Goal: Use online tool/utility: Utilize a website feature to perform a specific function

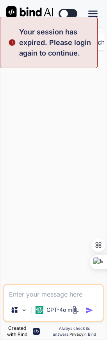
type textarea "x"
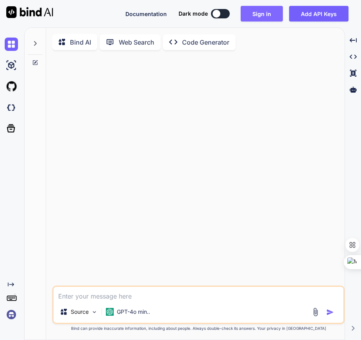
click at [107, 9] on button "Sign in" at bounding box center [262, 14] width 42 height 16
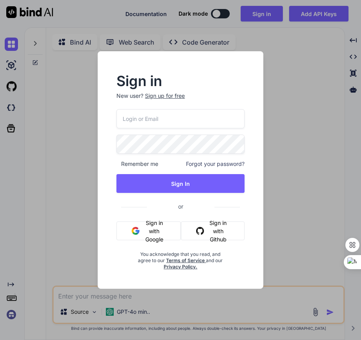
click at [107, 121] on input "email" at bounding box center [180, 118] width 128 height 19
type input "arun51185@gmail.com"
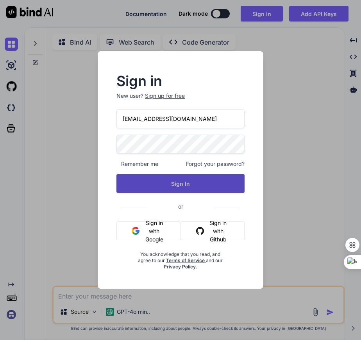
click at [107, 185] on button "Sign In" at bounding box center [180, 183] width 128 height 19
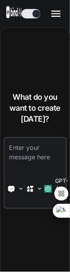
type textarea "x"
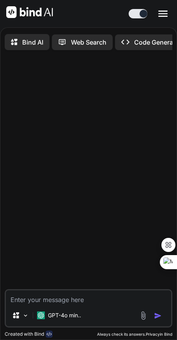
type textarea "x"
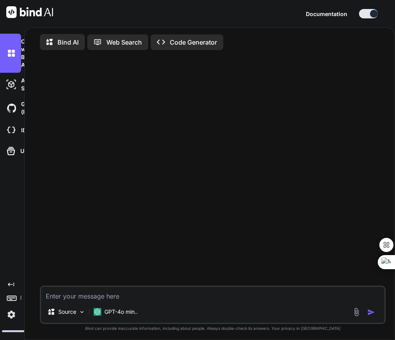
type textarea "x"
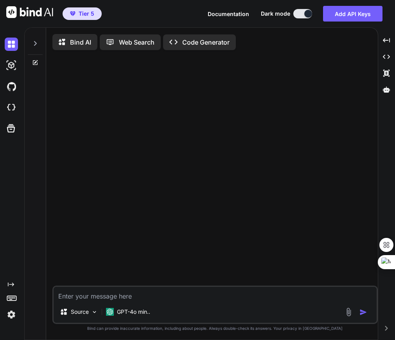
type textarea "x"
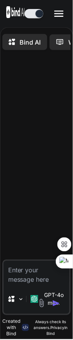
type textarea "x"
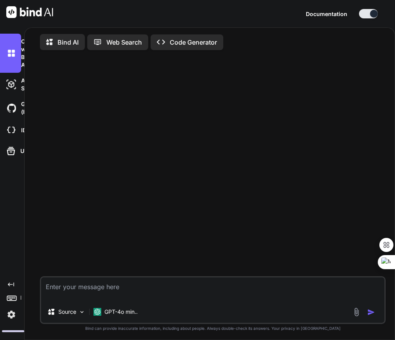
type textarea "x"
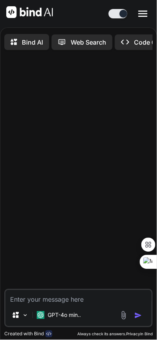
type textarea "x"
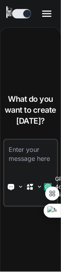
type textarea "x"
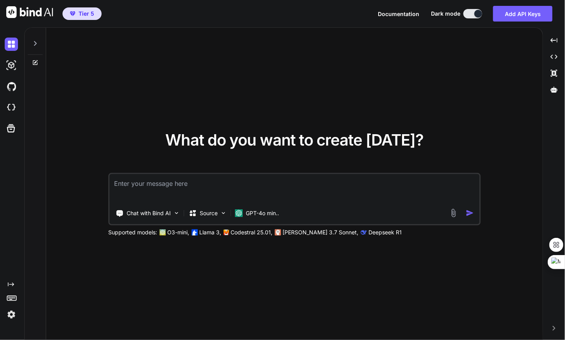
type textarea "x"
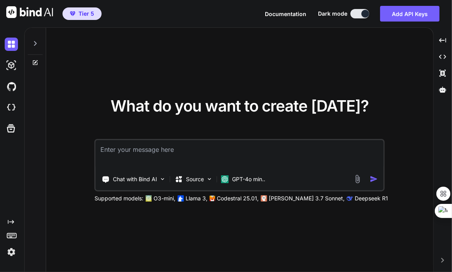
type textarea "x"
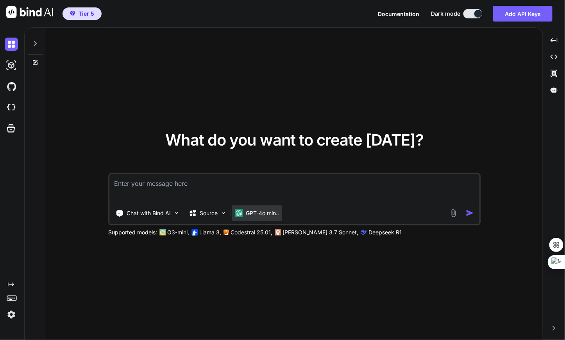
click at [209, 215] on div "GPT-4o min.." at bounding box center [257, 213] width 44 height 8
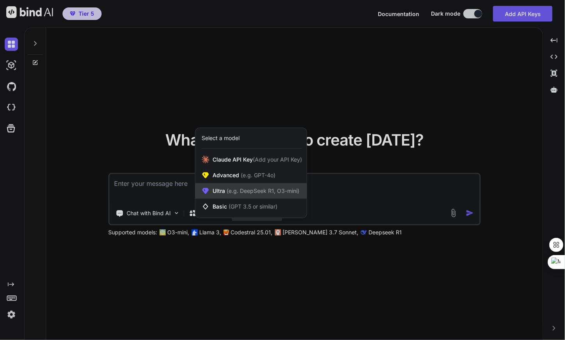
click at [209, 193] on span "(e.g. DeepSeek R1, O3-mini)" at bounding box center [262, 190] width 74 height 7
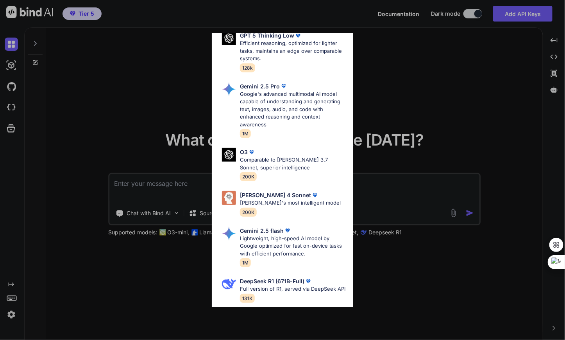
scroll to position [172, 0]
click at [209, 189] on div "Claude 4 Sonnet Claude's most intelligent model 200K" at bounding box center [282, 203] width 129 height 32
type textarea "x"
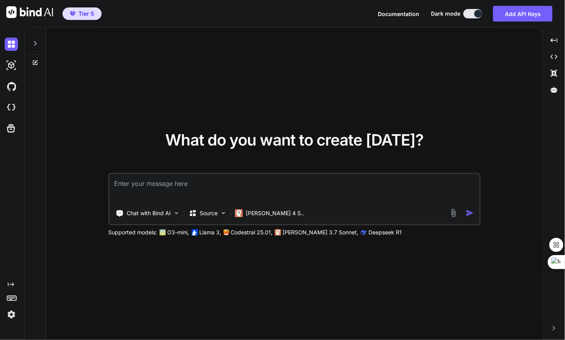
click at [196, 181] on textarea at bounding box center [294, 188] width 370 height 29
paste textarea "# Workflow Generation Test Prompt ## Workflow Overview **Name**: Google Search …"
type textarea "# Workflow Generation Test Prompt ## Workflow Overview **Name**: Google Search …"
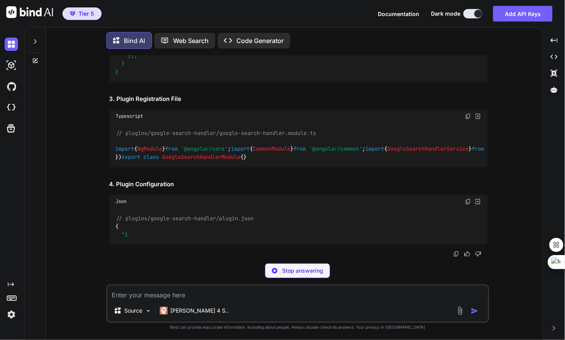
scroll to position [4414, 0]
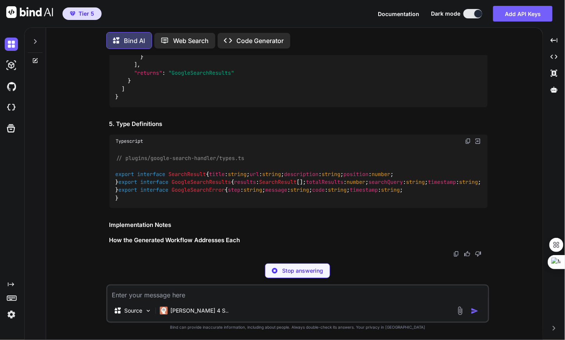
click at [209, 270] on img at bounding box center [274, 270] width 5 height 5
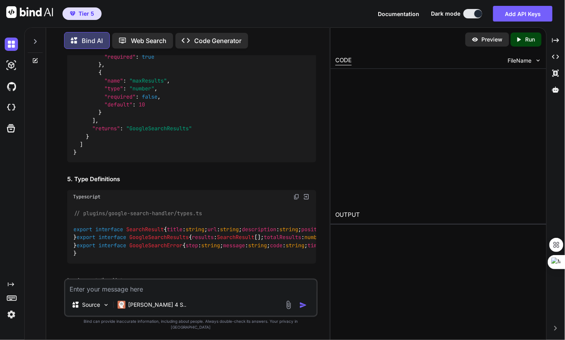
scroll to position [5667, 0]
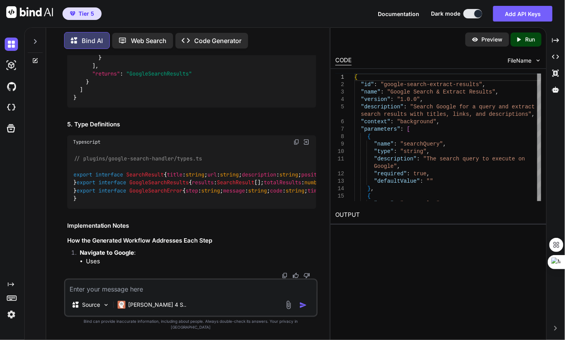
click at [33, 38] on icon at bounding box center [35, 41] width 6 height 6
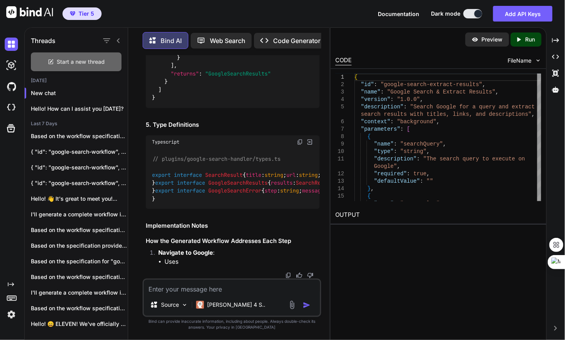
click at [56, 64] on div "Start a new thread" at bounding box center [76, 61] width 91 height 19
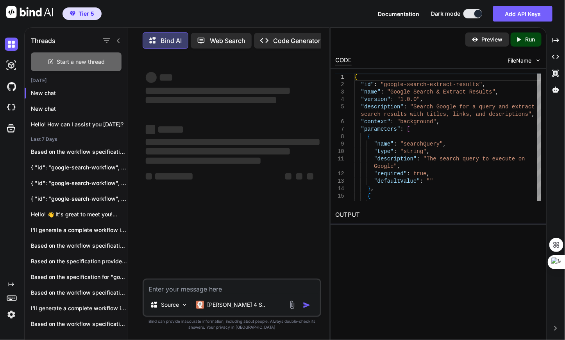
scroll to position [0, 0]
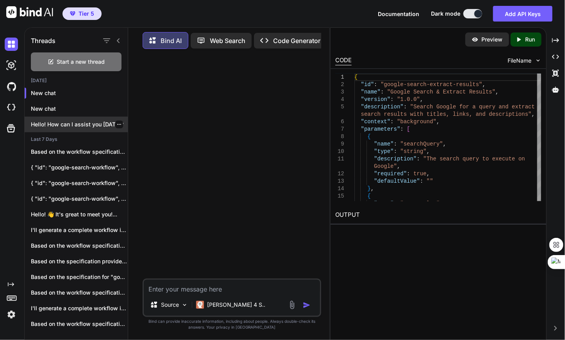
click at [117, 122] on icon "button" at bounding box center [119, 124] width 5 height 5
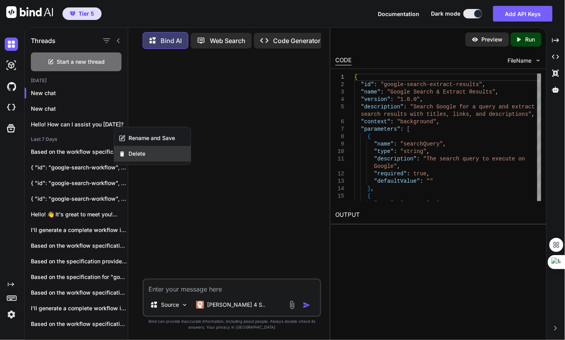
click at [136, 152] on span "Delete" at bounding box center [137, 154] width 17 height 8
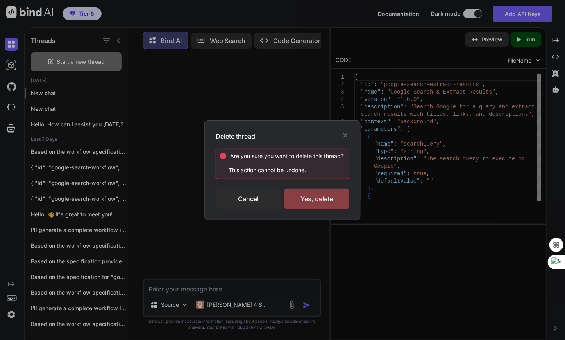
click at [209, 198] on div "Yes, delete" at bounding box center [316, 198] width 65 height 20
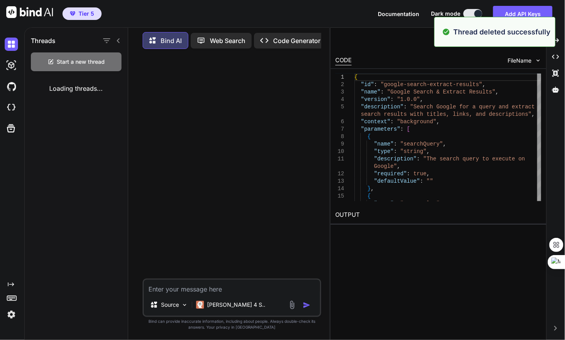
type textarea "x"
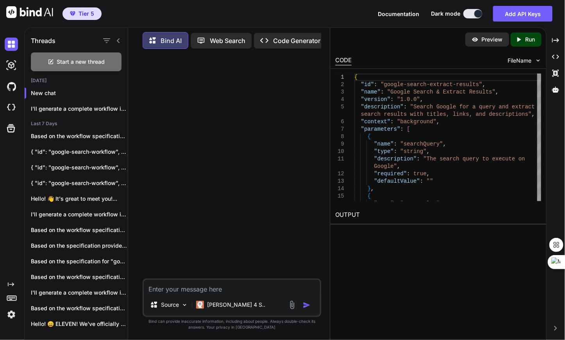
click at [168, 287] on textarea at bounding box center [232, 287] width 176 height 14
paste textarea "# Workflow Generation Test Prompt ## Workflow Overview **Name**: Google Search …"
type textarea "# Workflow Generation Test Prompt ## Workflow Overview **Name**: Google Search …"
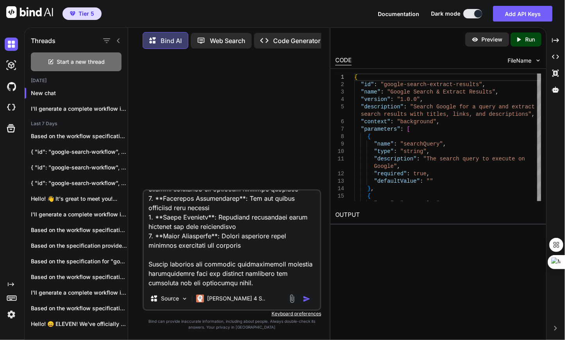
type textarea "x"
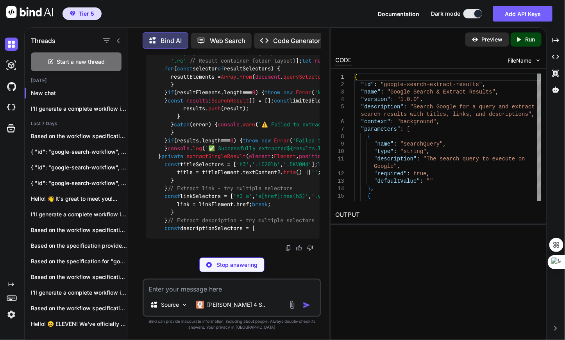
scroll to position [15065, 0]
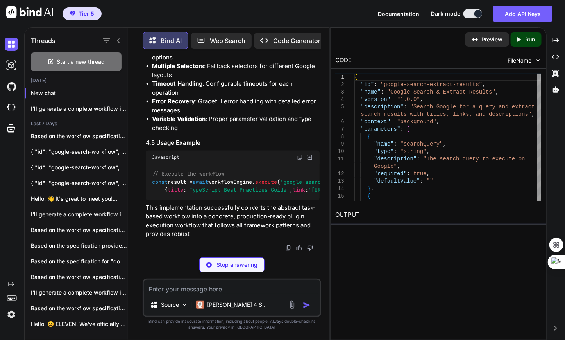
type textarea "x"
type textarea ""onSuccess": "complete" } } }"
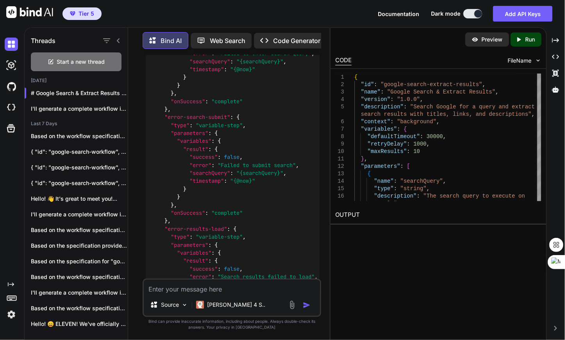
scroll to position [11310, 0]
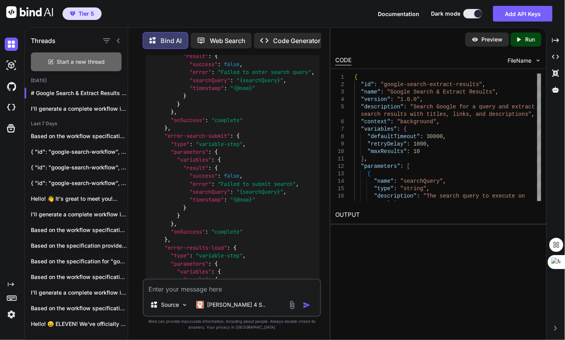
click at [66, 53] on div "Start a new thread" at bounding box center [76, 61] width 91 height 19
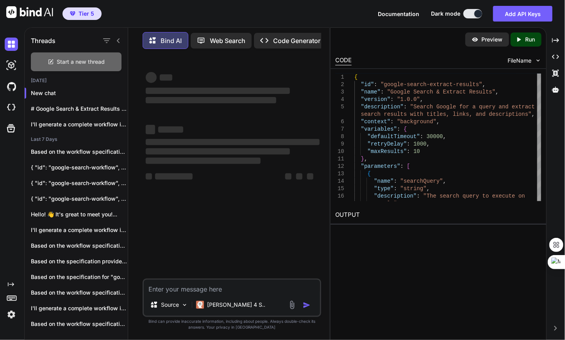
scroll to position [0, 0]
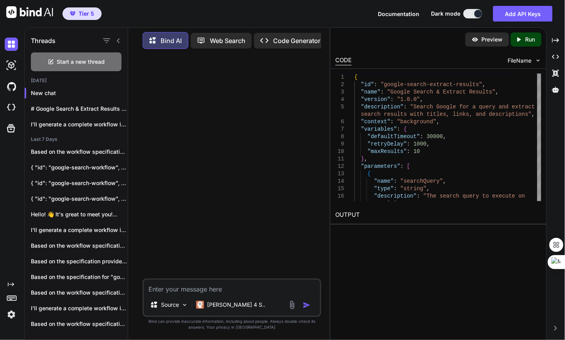
click at [165, 289] on textarea at bounding box center [232, 287] width 176 height 14
paste textarea "# Workflow Generation Test Prompt ## Workflow Overview **Name**: Google Search …"
type textarea "x"
type textarea "# Workflow Generation Test Prompt ## Workflow Overview **Name**: Google Search …"
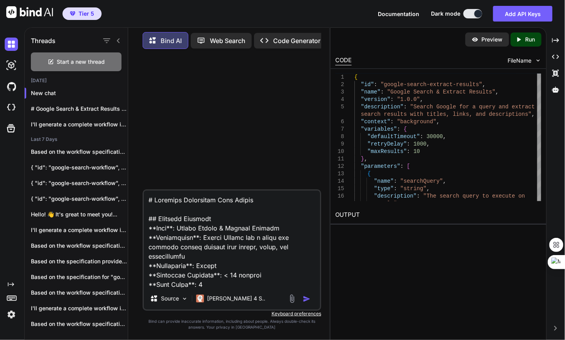
scroll to position [4588, 0]
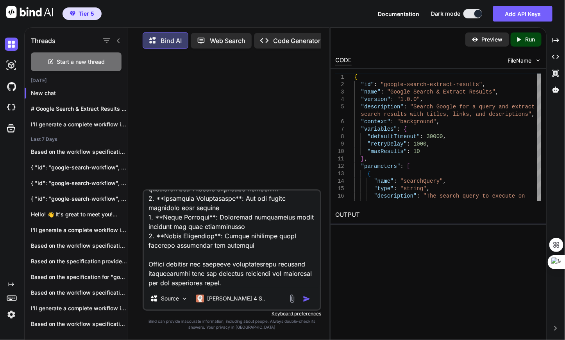
type textarea "x"
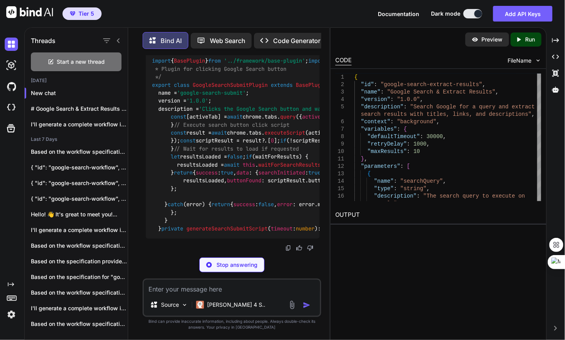
scroll to position [5789, 0]
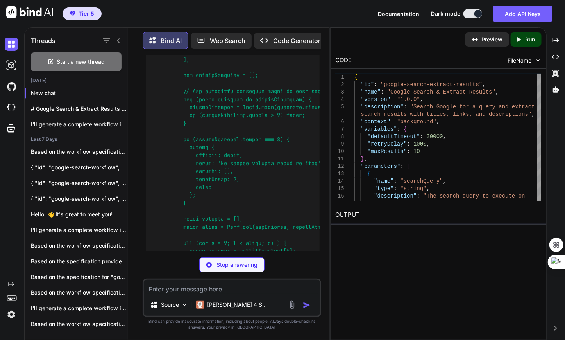
type textarea "x"
type textarea ""error": "{{errorMessage}}" } } } }"
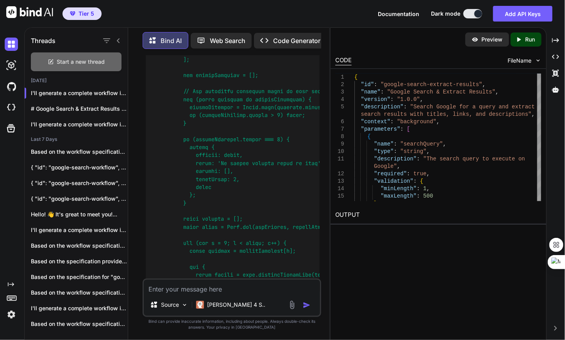
click at [64, 58] on span "Start a new thread" at bounding box center [81, 62] width 48 height 8
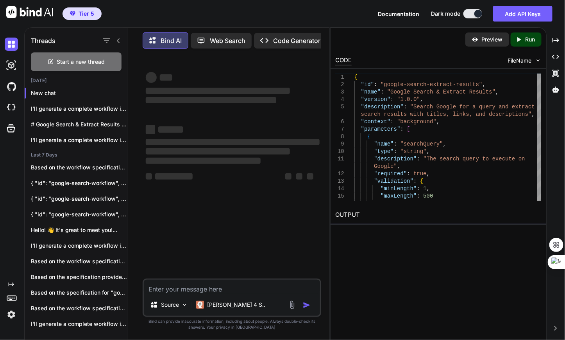
click at [176, 286] on textarea at bounding box center [232, 287] width 176 height 14
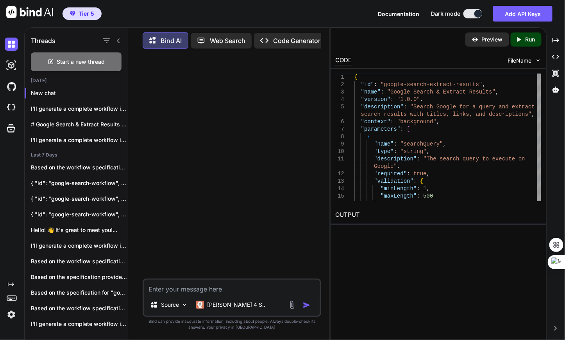
paste textarea "# Workflow Generation Test Prompt ## Workflow Overview **Name**: Google Search …"
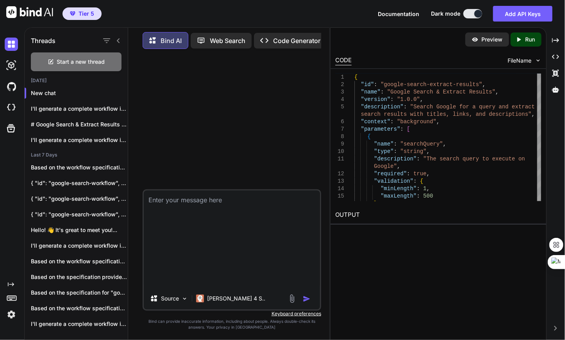
type textarea "x"
type textarea "# Workflow Generation Test Prompt ## Workflow Overview **Name**: Google Search …"
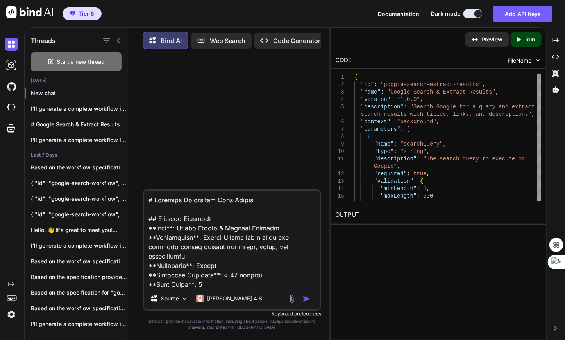
scroll to position [7516, 0]
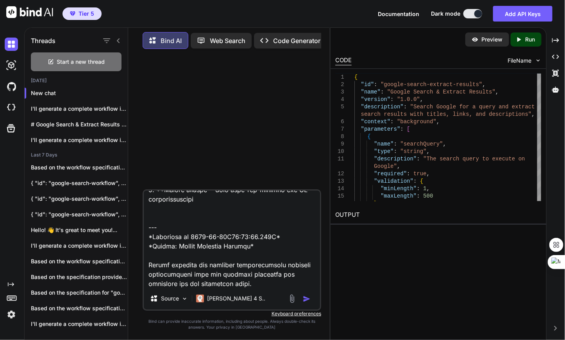
type textarea "x"
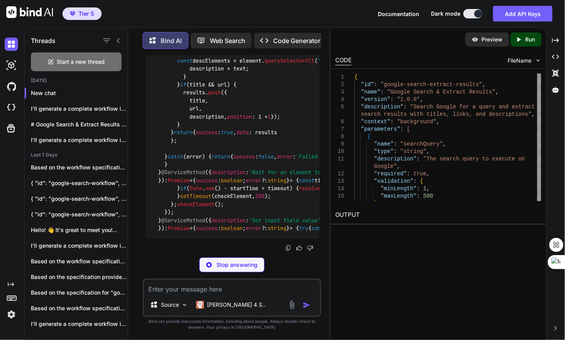
scroll to position [5789, 0]
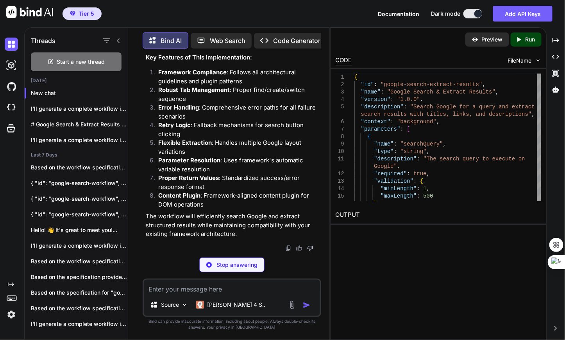
type textarea "x"
type textarea "}"
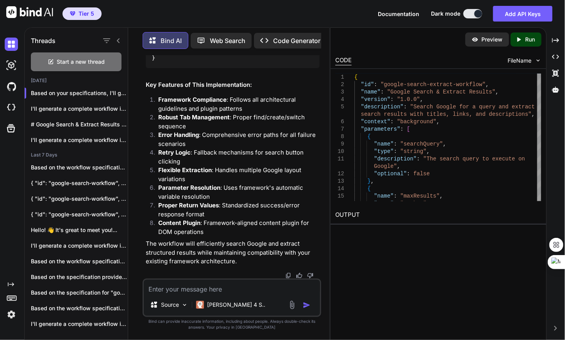
scroll to position [6630, 0]
click at [209, 273] on img at bounding box center [288, 275] width 6 height 6
click at [86, 50] on div "Threads" at bounding box center [76, 39] width 103 height 27
click at [75, 59] on span "Start a new thread" at bounding box center [81, 62] width 48 height 8
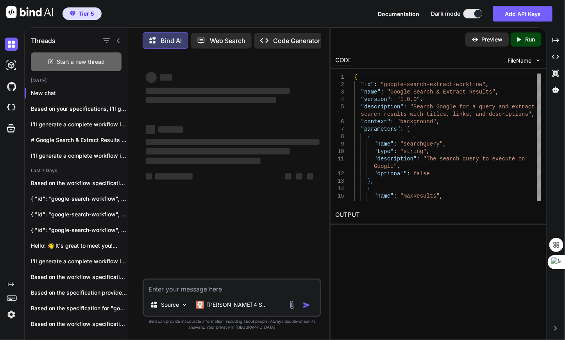
scroll to position [0, 0]
click at [160, 285] on textarea at bounding box center [232, 287] width 176 height 14
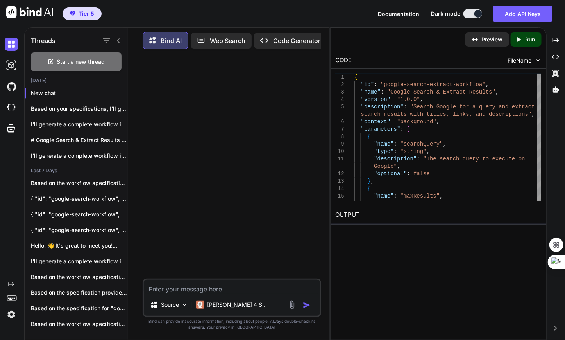
paste textarea "# Workflow Generation Test Prompt ## Workflow Overview **Name**: Google Search …"
type textarea "x"
type textarea "# Workflow Generation Test Prompt ## Workflow Overview **Name**: Google Search …"
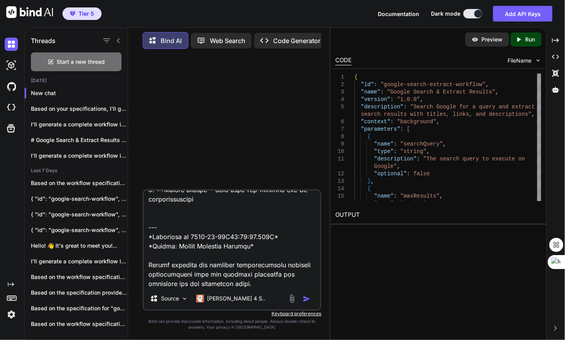
type textarea "x"
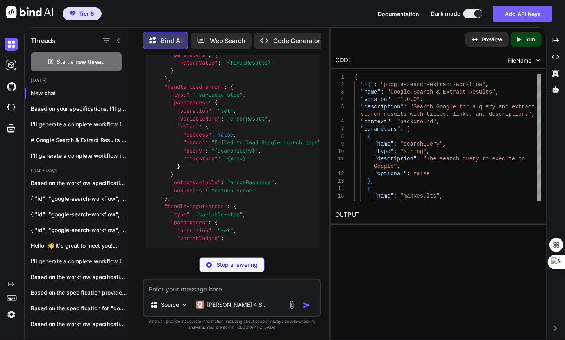
scroll to position [4131, 0]
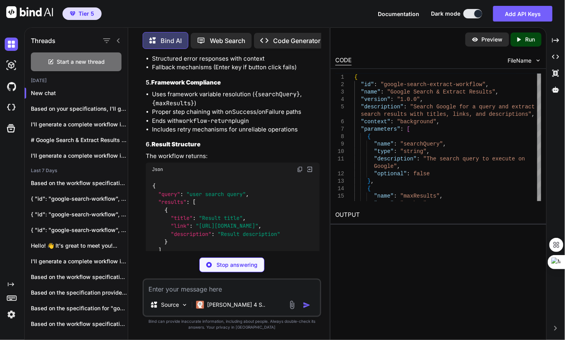
type textarea "x"
type textarea ""onSuccess": "return-error" }, "return-error": { "type": "workflow-return", "pa…"
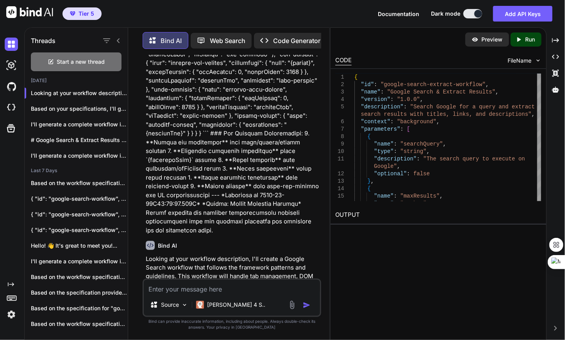
scroll to position [2664, 0]
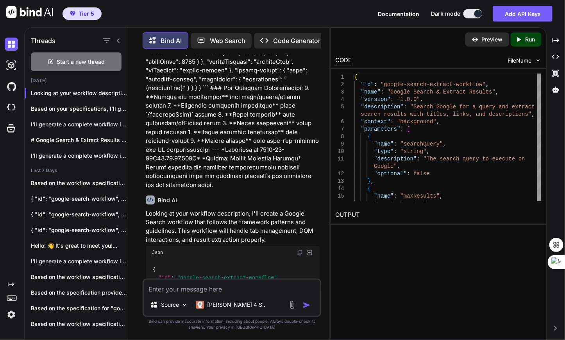
click at [209, 249] on img at bounding box center [300, 252] width 6 height 6
click at [117, 91] on icon "button" at bounding box center [119, 93] width 5 height 5
click at [134, 123] on span "Delete" at bounding box center [137, 122] width 17 height 8
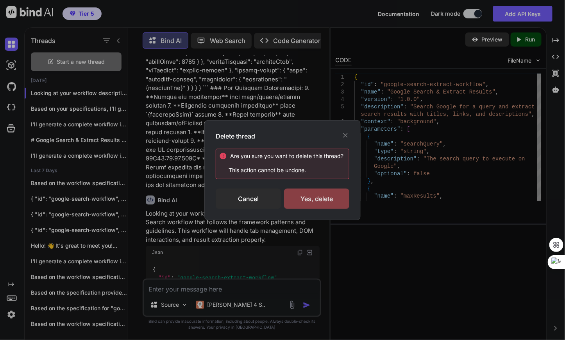
click at [209, 206] on div "Yes, delete" at bounding box center [316, 198] width 65 height 20
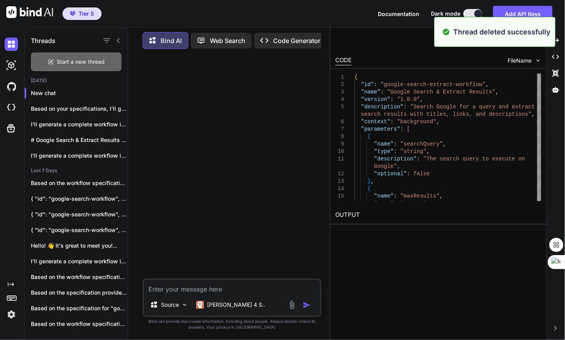
click at [66, 58] on span "Start a new thread" at bounding box center [81, 62] width 48 height 8
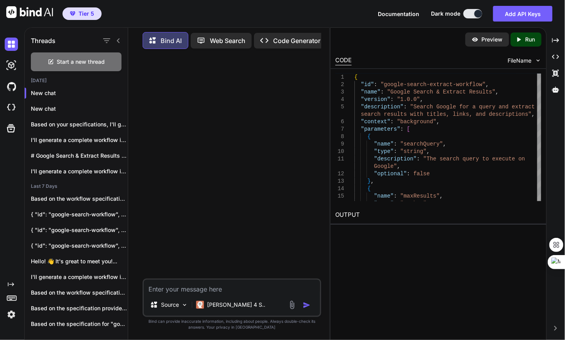
click at [163, 286] on textarea at bounding box center [232, 287] width 176 height 14
paste textarea "# Workflow Generation Test Prompt ## Workflow Overview **Name**: Google Search …"
type textarea "x"
type textarea "# Workflow Generation Test Prompt ## Workflow Overview **Name**: Google Search …"
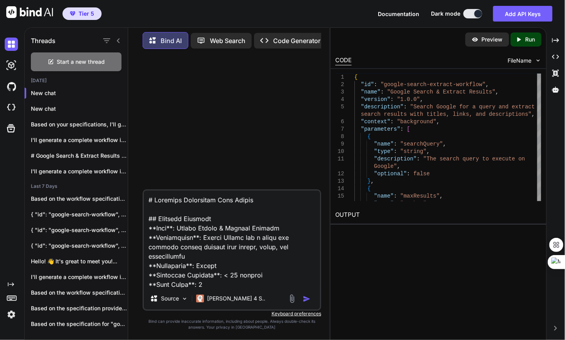
scroll to position [7516, 0]
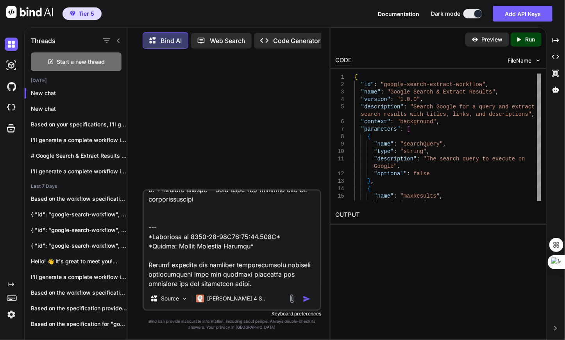
click at [163, 286] on textarea at bounding box center [232, 238] width 176 height 97
type textarea "x"
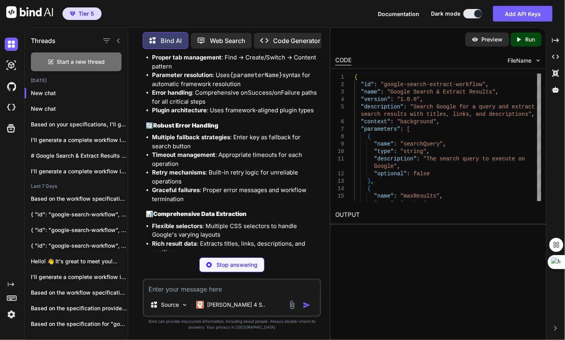
scroll to position [4811, 0]
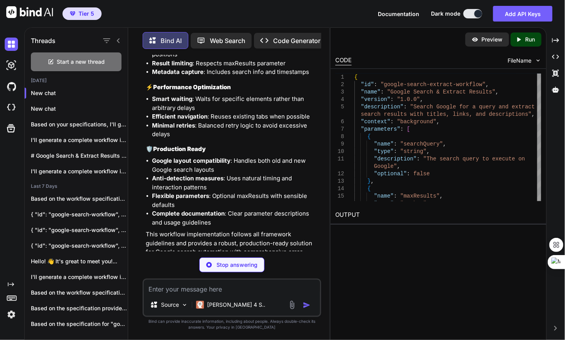
type textarea "x"
type textarea ""error": "Failed to extract search results", "details": "Could not extract data…"
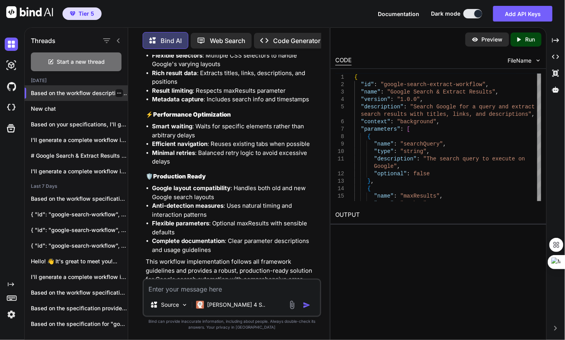
click at [117, 93] on icon "button" at bounding box center [119, 93] width 4 height 1
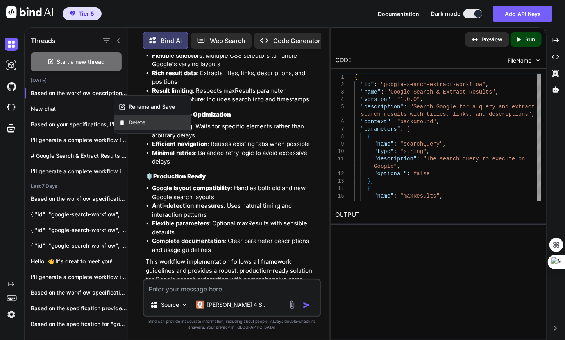
click at [144, 122] on span "Delete" at bounding box center [137, 122] width 17 height 8
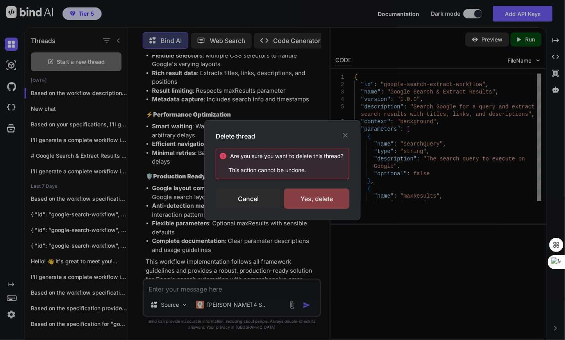
click at [209, 201] on div "Yes, delete" at bounding box center [316, 198] width 65 height 20
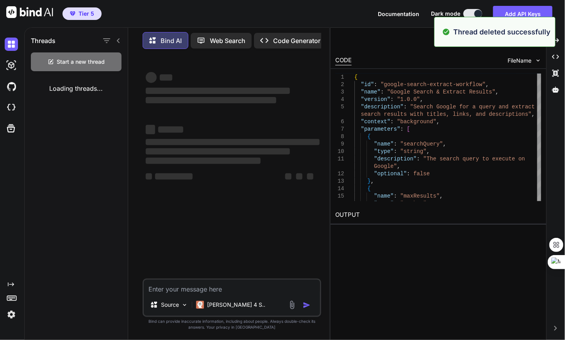
scroll to position [0, 0]
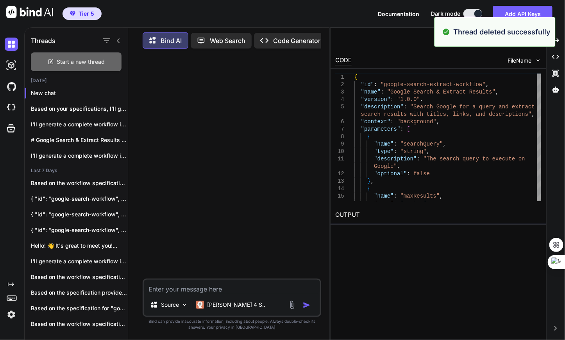
click at [68, 63] on span "Start a new thread" at bounding box center [81, 62] width 48 height 8
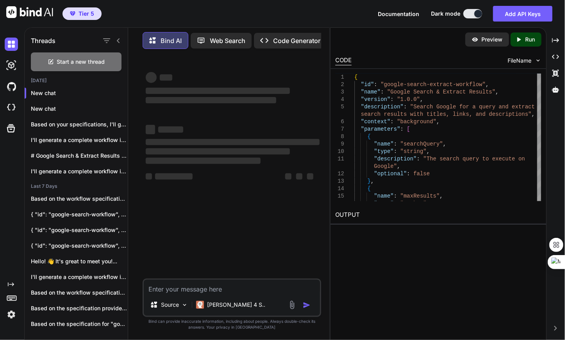
type textarea "x"
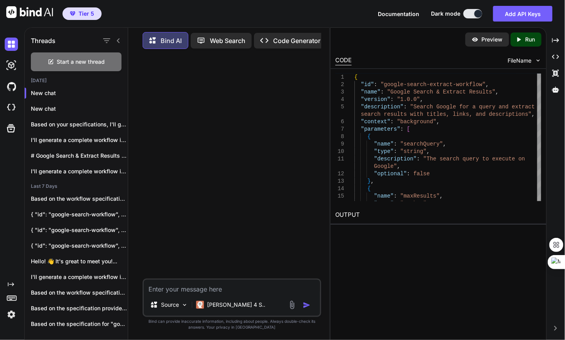
click at [185, 287] on textarea at bounding box center [232, 287] width 176 height 14
paste textarea "# Workflow Generation Test Prompt ## Workflow Overview **Name**: Google Search …"
type textarea "# Workflow Generation Test Prompt ## Workflow Overview **Name**: Google Search …"
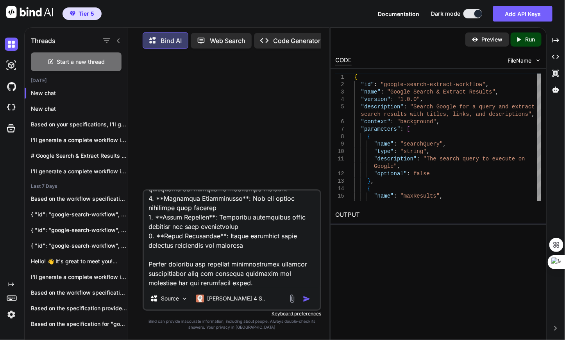
type textarea "x"
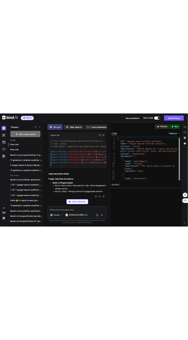
scroll to position [14243, 0]
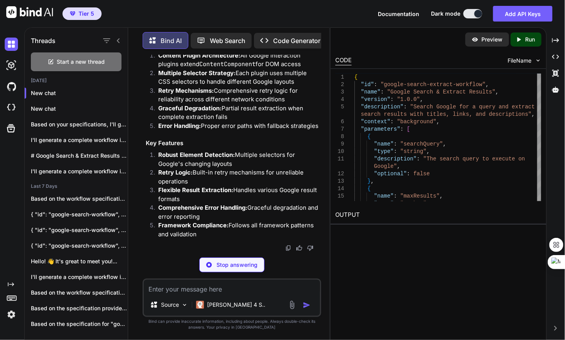
type textarea "x"
type textarea ""returnValue": { "success": false, "error": "Workflow execution failed", "times…"
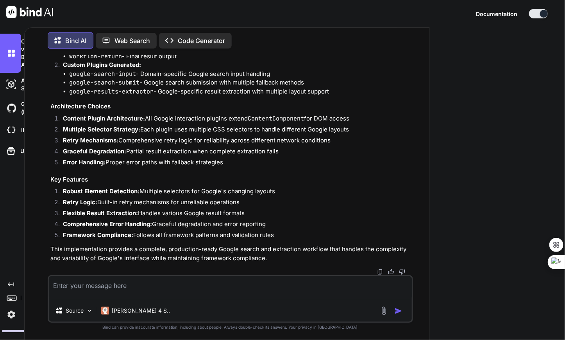
type textarea "x"
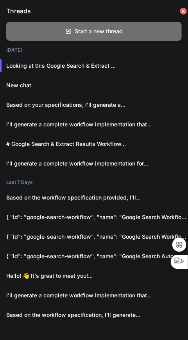
scroll to position [14551, 0]
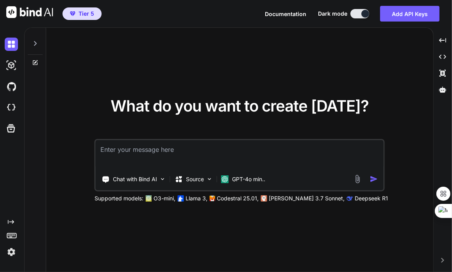
type textarea "x"
click at [135, 55] on div "What do you want to create [DATE]? Chat with Bind AI Source GPT-4o min.. Suppor…" at bounding box center [239, 150] width 387 height 244
